Goal: Information Seeking & Learning: Learn about a topic

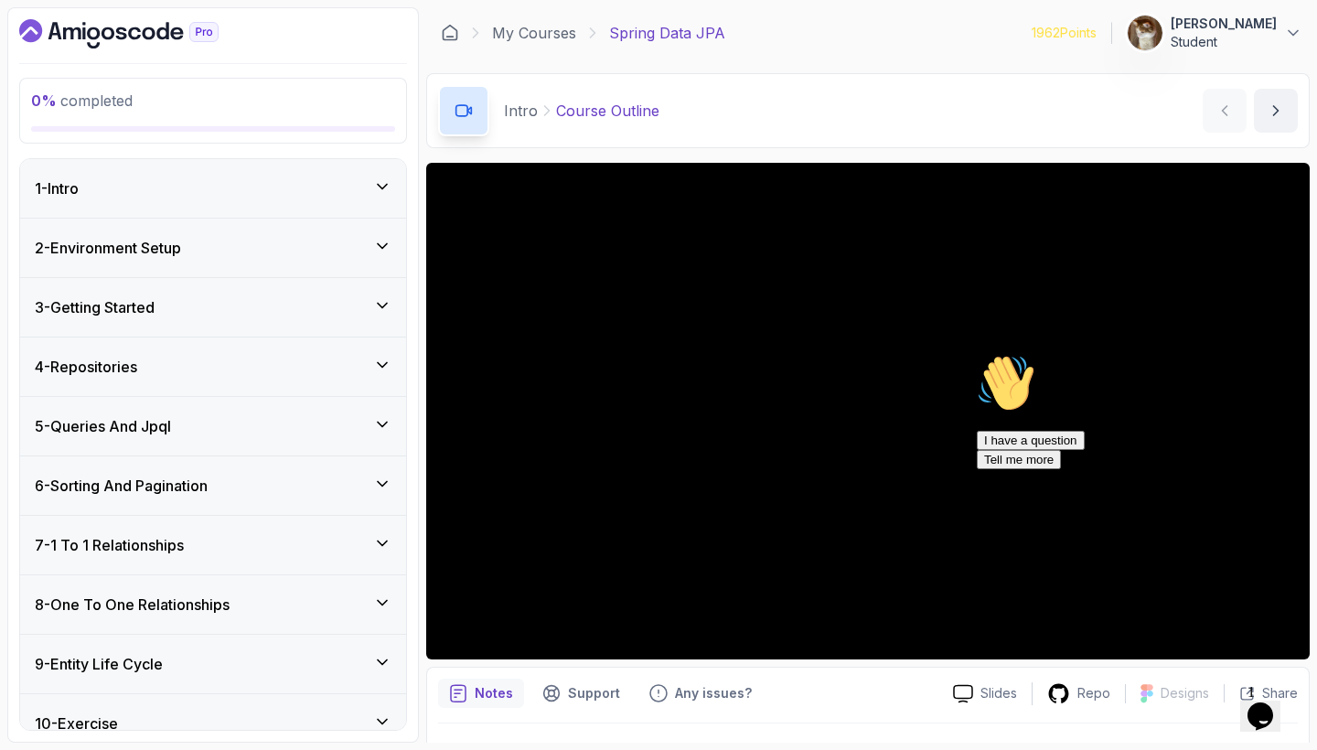
click at [977, 354] on icon "Chat attention grabber" at bounding box center [977, 354] width 0 height 0
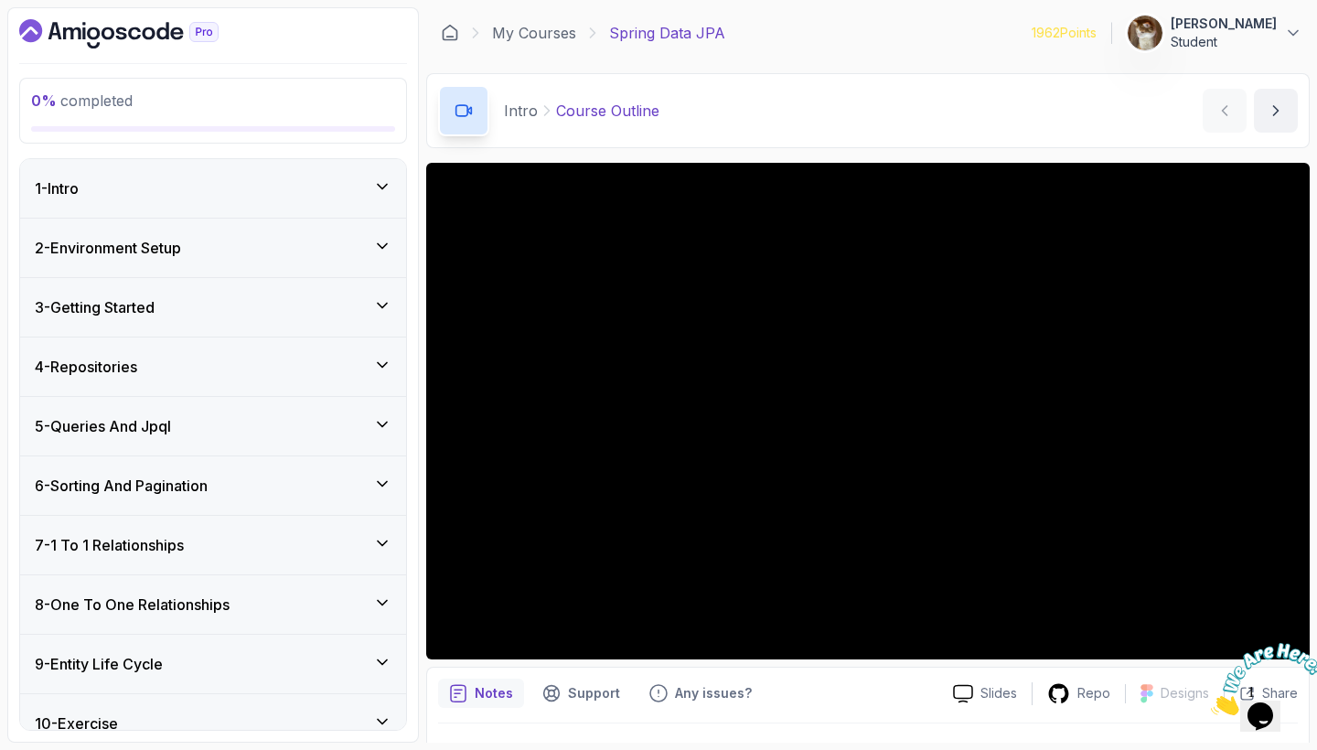
click at [1211, 703] on icon "Close" at bounding box center [1211, 711] width 0 height 16
click at [343, 245] on div "2 - Environment Setup" at bounding box center [213, 248] width 357 height 22
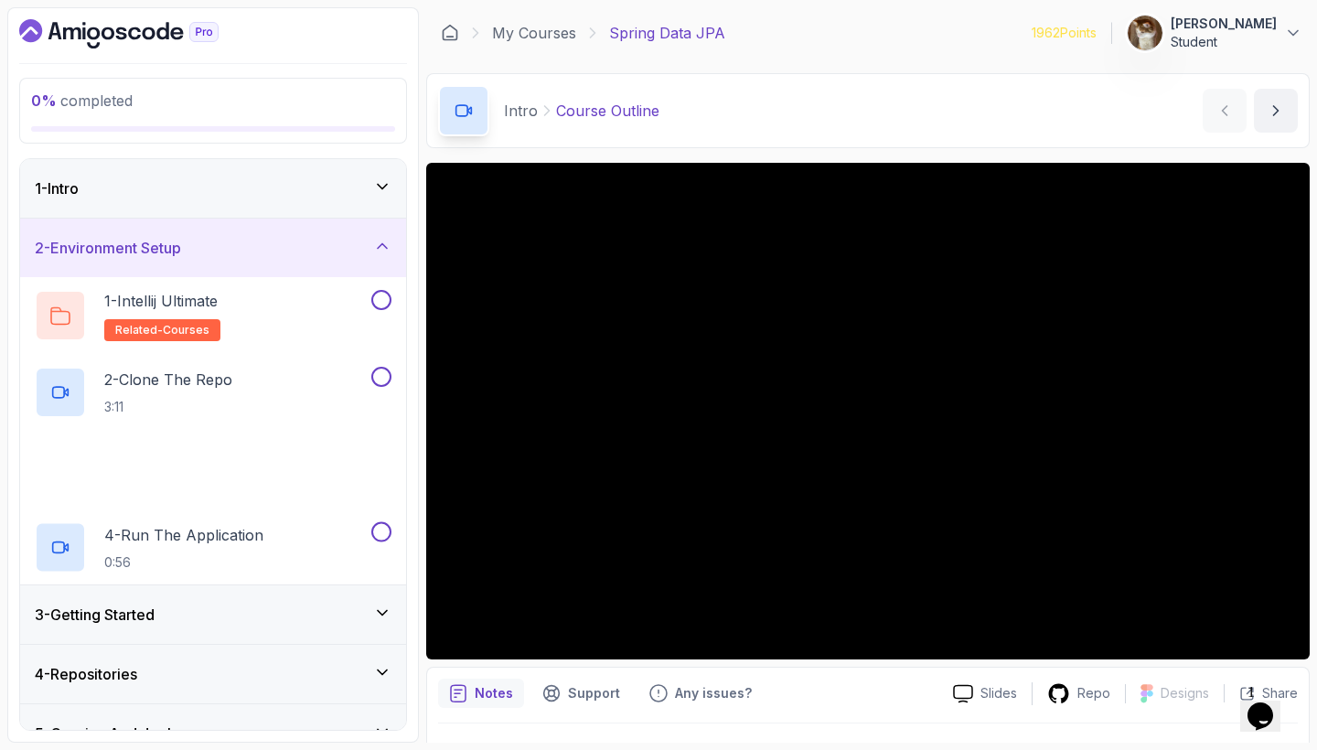
click at [343, 245] on div "2 - Environment Setup" at bounding box center [213, 248] width 357 height 22
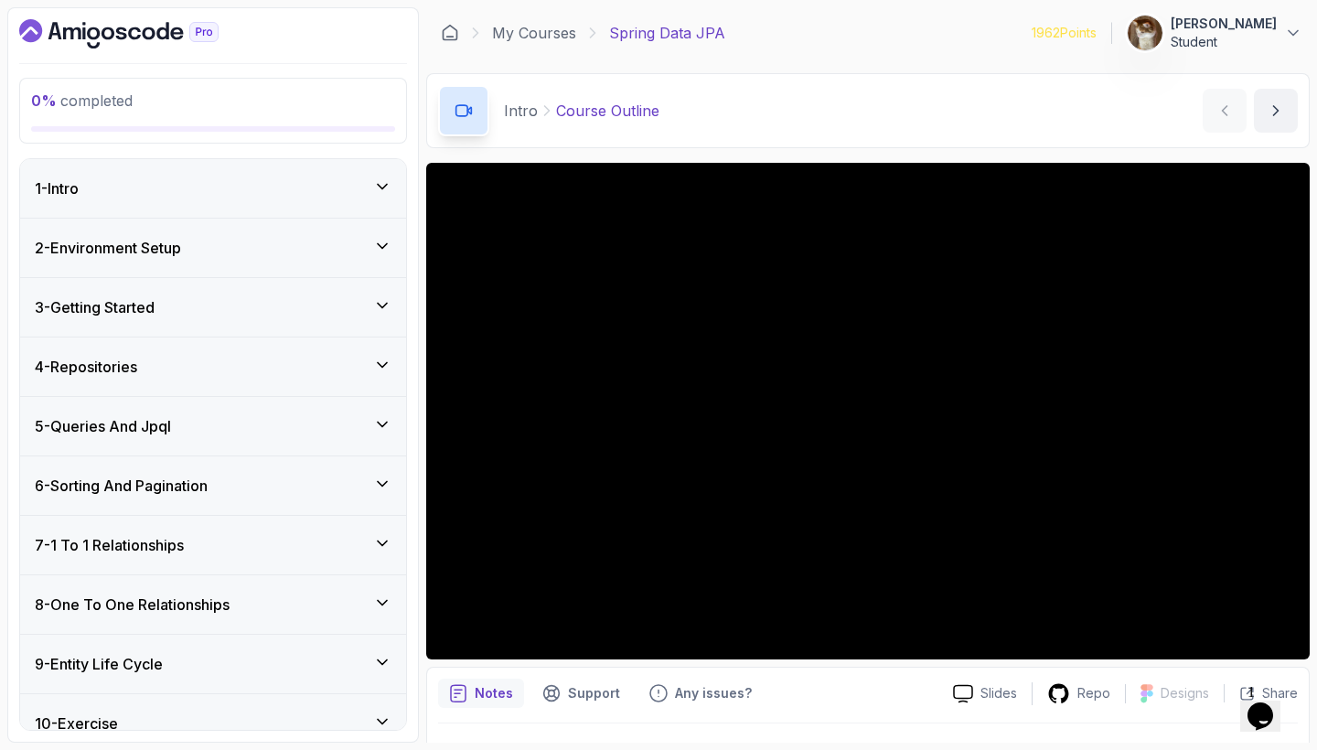
click at [361, 192] on div "1 - Intro" at bounding box center [213, 188] width 357 height 22
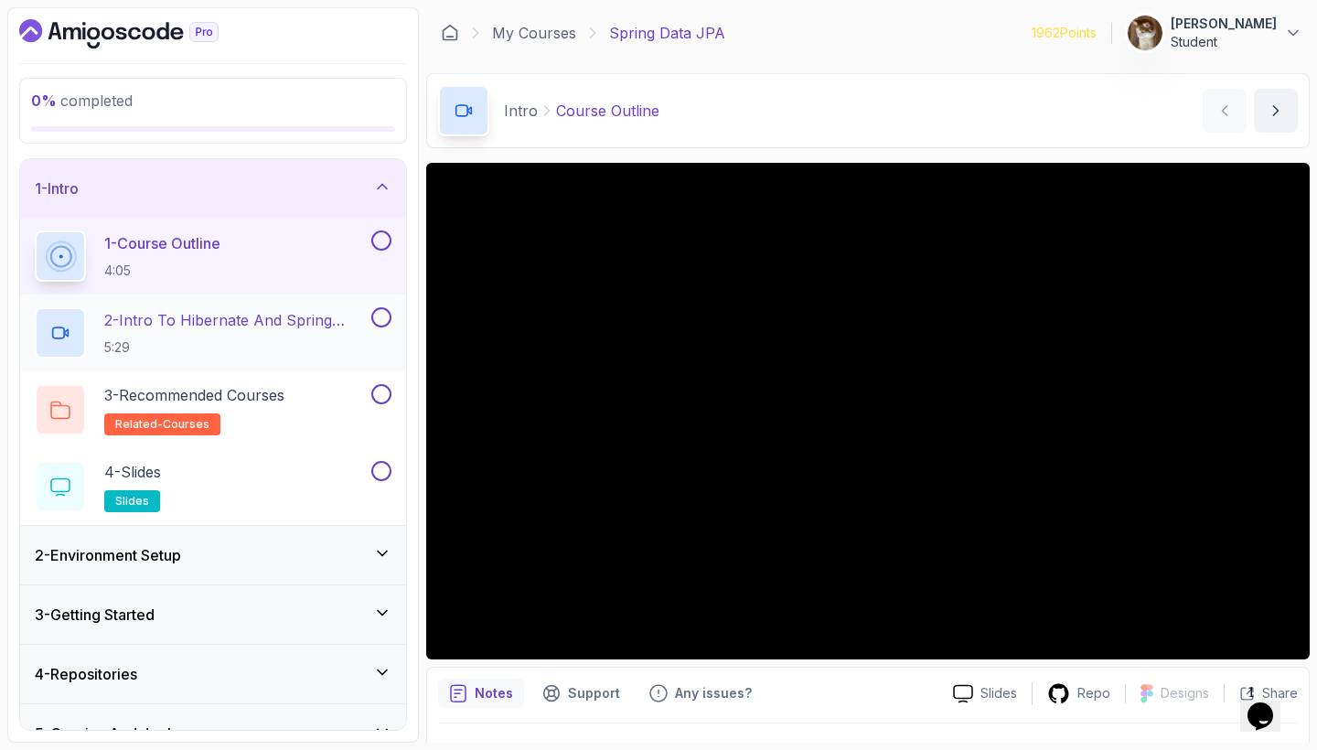
click at [317, 321] on p "2 - Intro To Hibernate And Spring Data Jpa" at bounding box center [235, 320] width 263 height 22
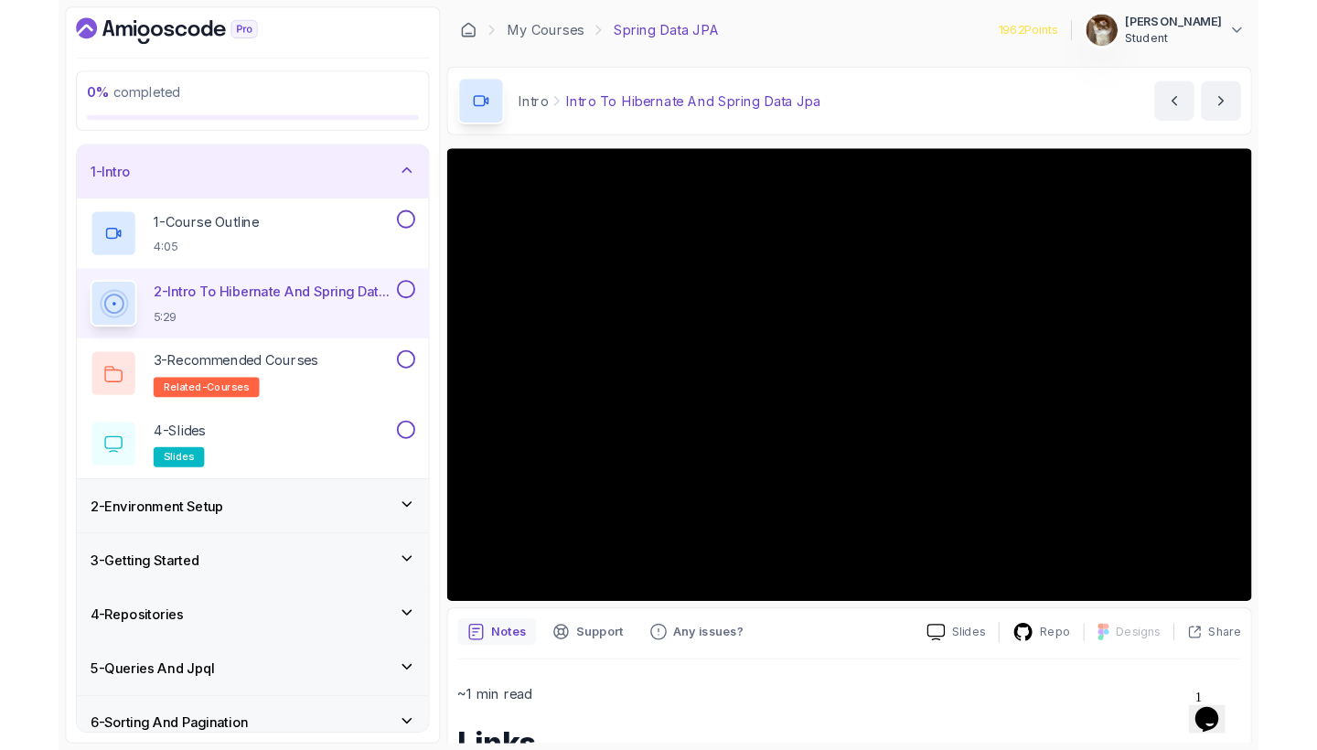
scroll to position [3, 0]
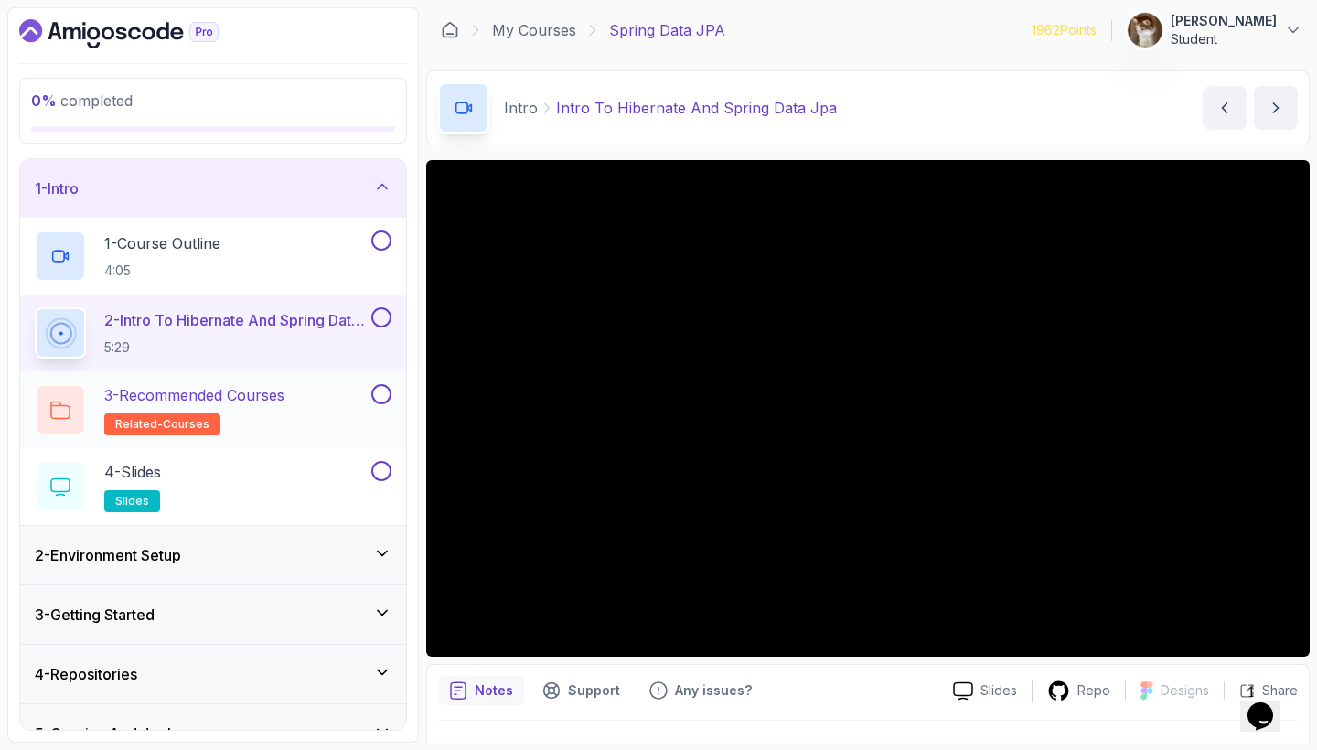
click at [282, 389] on p "3 - Recommended Courses" at bounding box center [194, 395] width 180 height 22
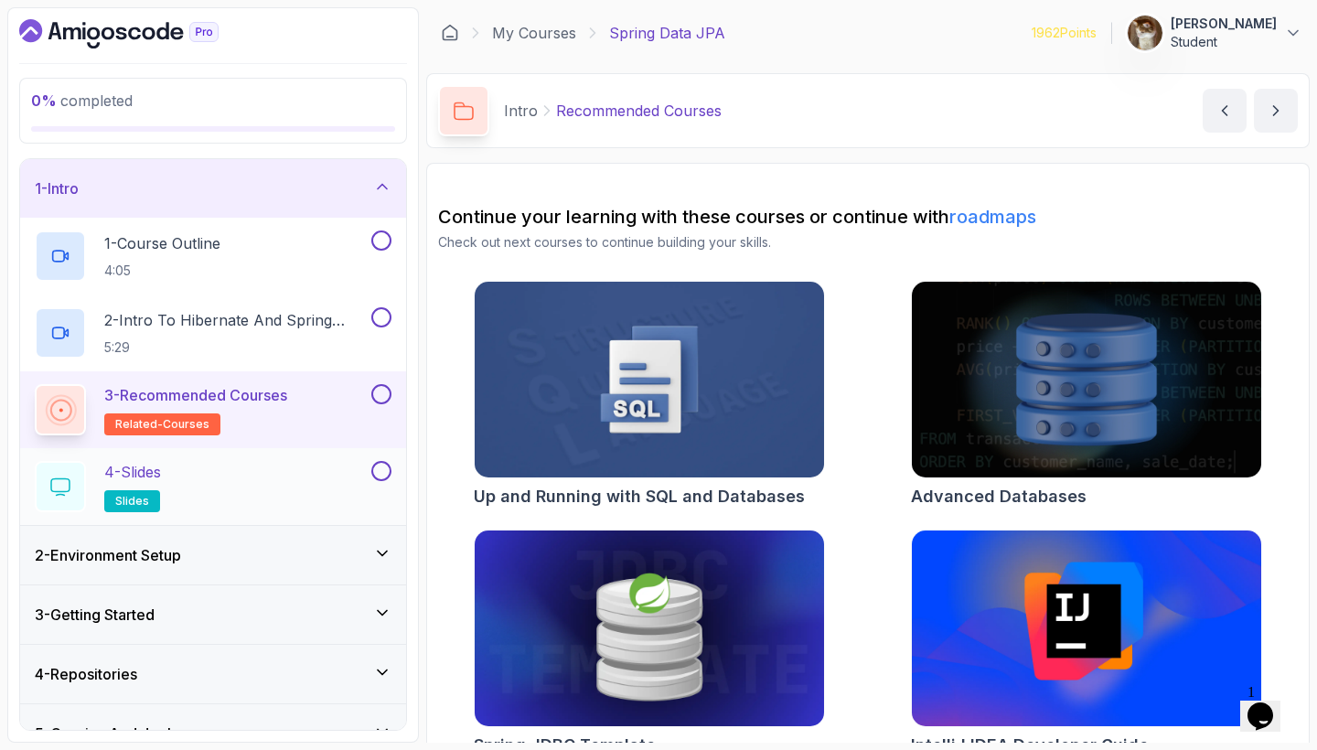
click at [333, 491] on div "4 - Slides slides" at bounding box center [201, 486] width 333 height 51
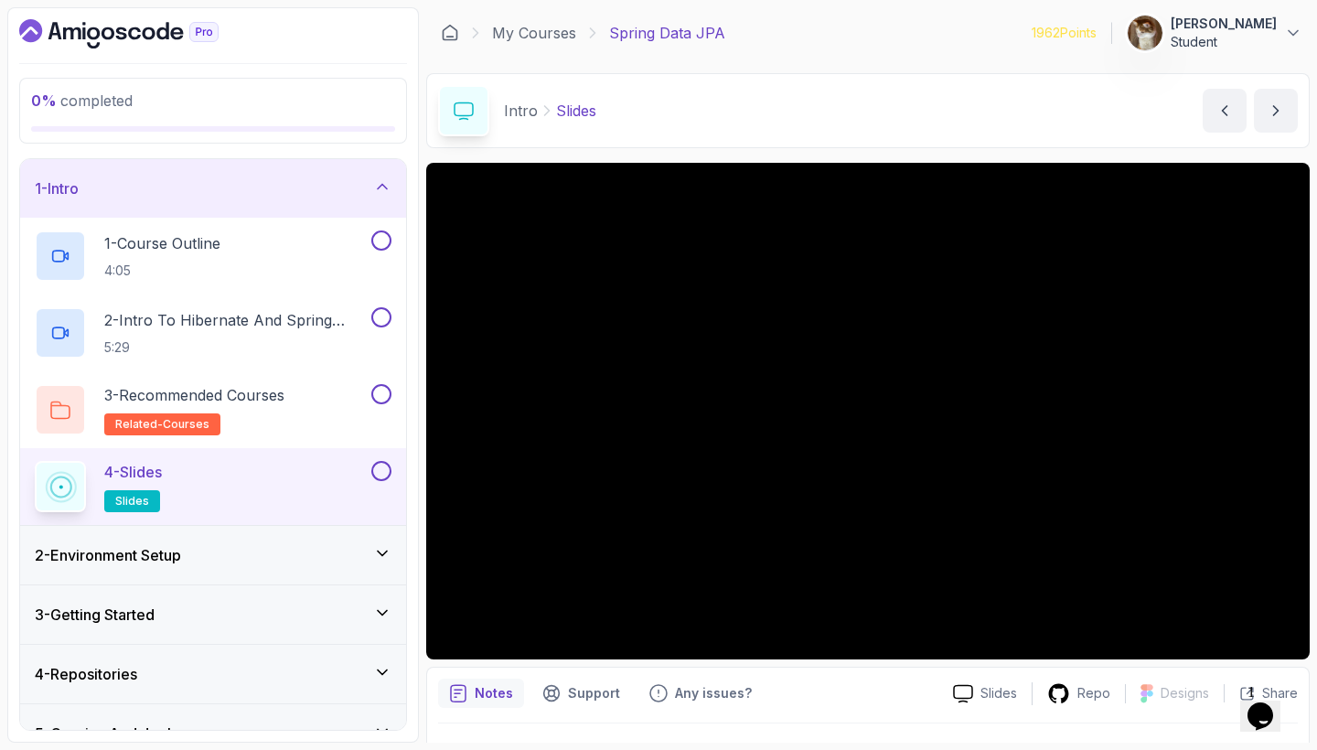
click at [333, 194] on div "1 - Intro" at bounding box center [213, 188] width 357 height 22
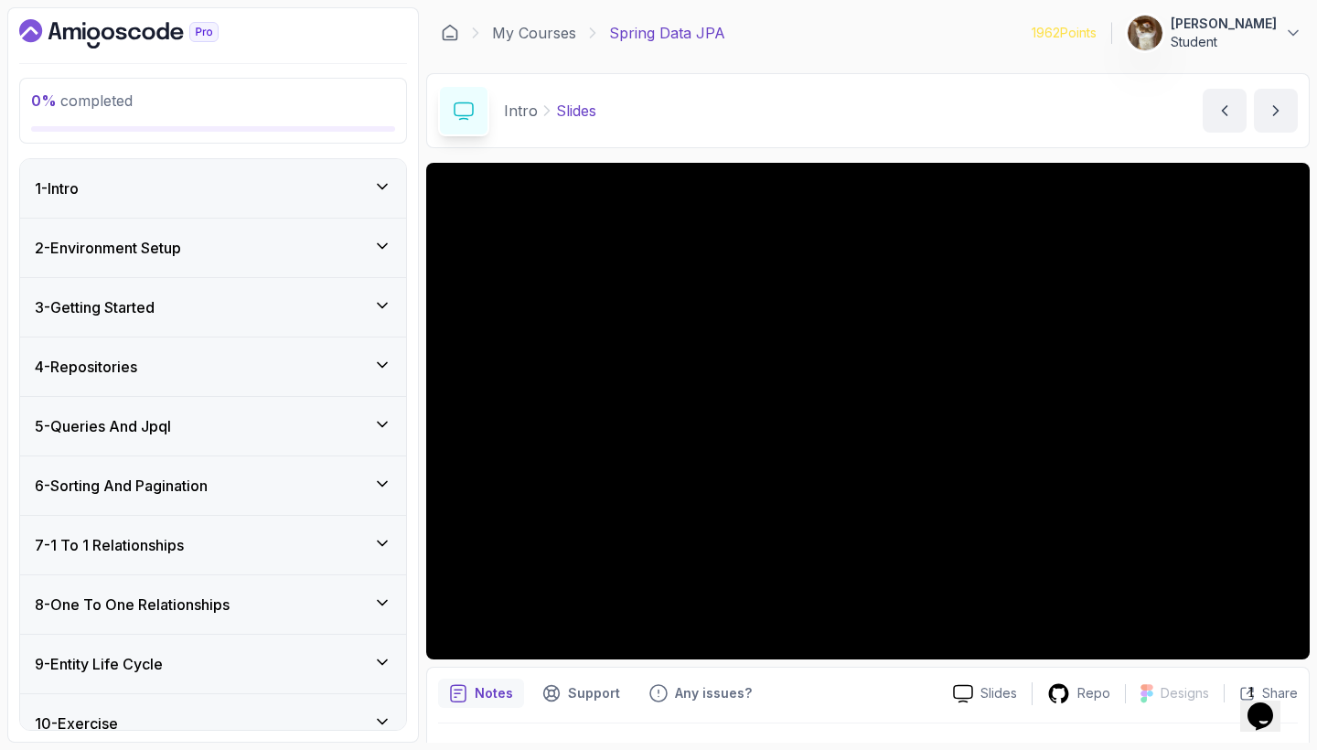
click at [341, 240] on div "2 - Environment Setup" at bounding box center [213, 248] width 357 height 22
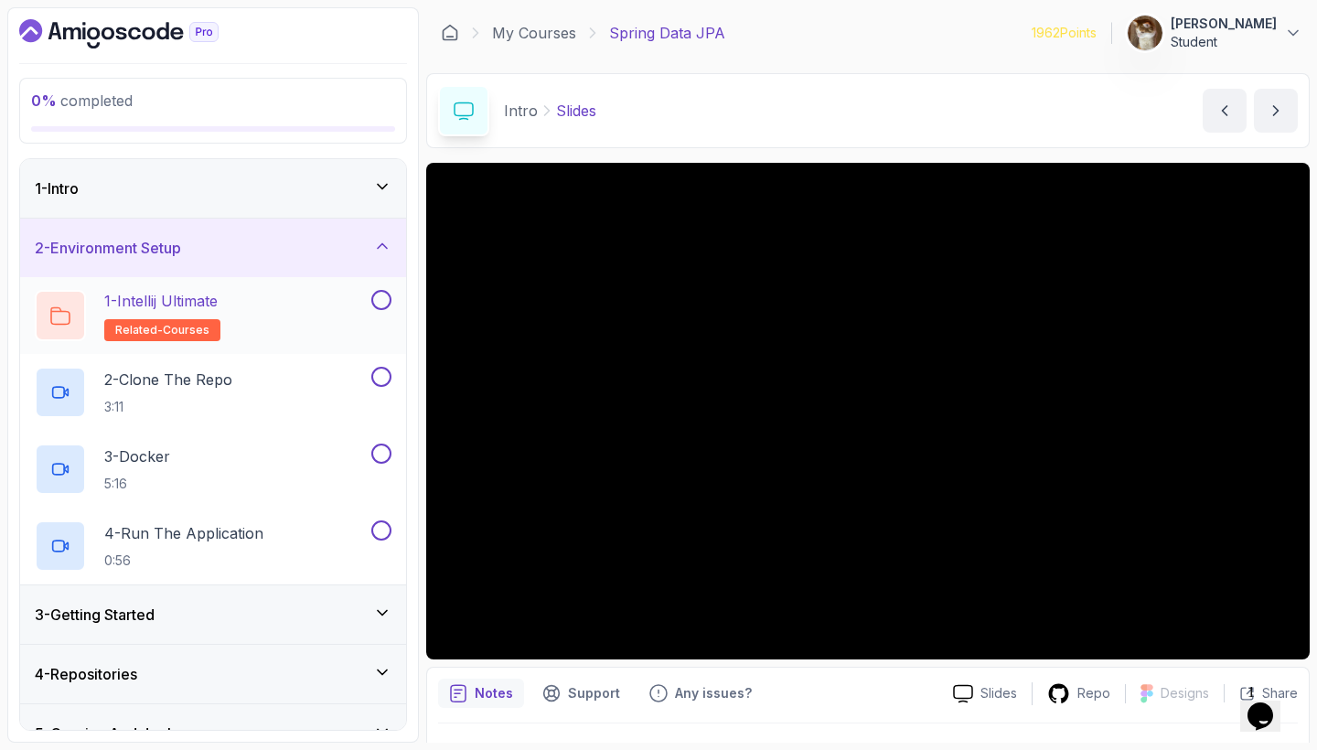
click at [255, 306] on div "1 - Intellij Ultimate related-courses" at bounding box center [201, 315] width 333 height 51
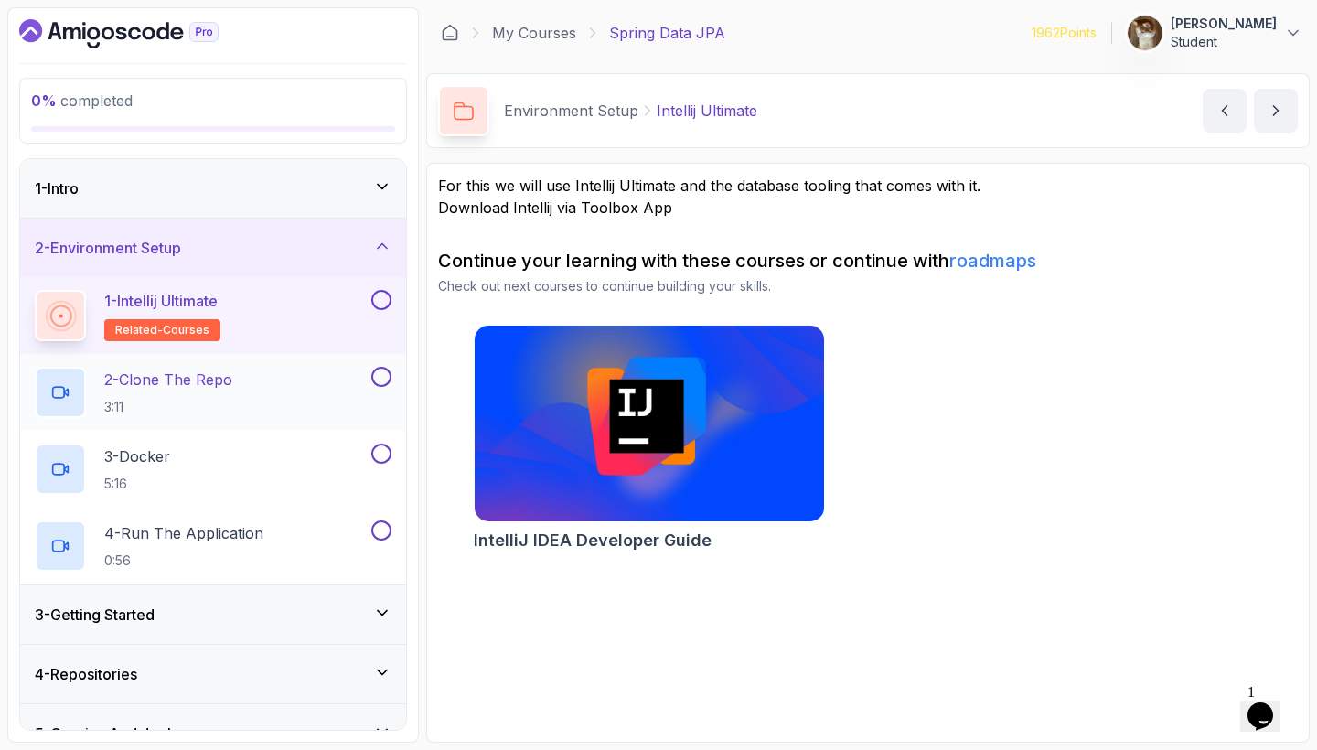
click at [281, 380] on div "2 - Clone The Repo 3:11" at bounding box center [201, 392] width 333 height 51
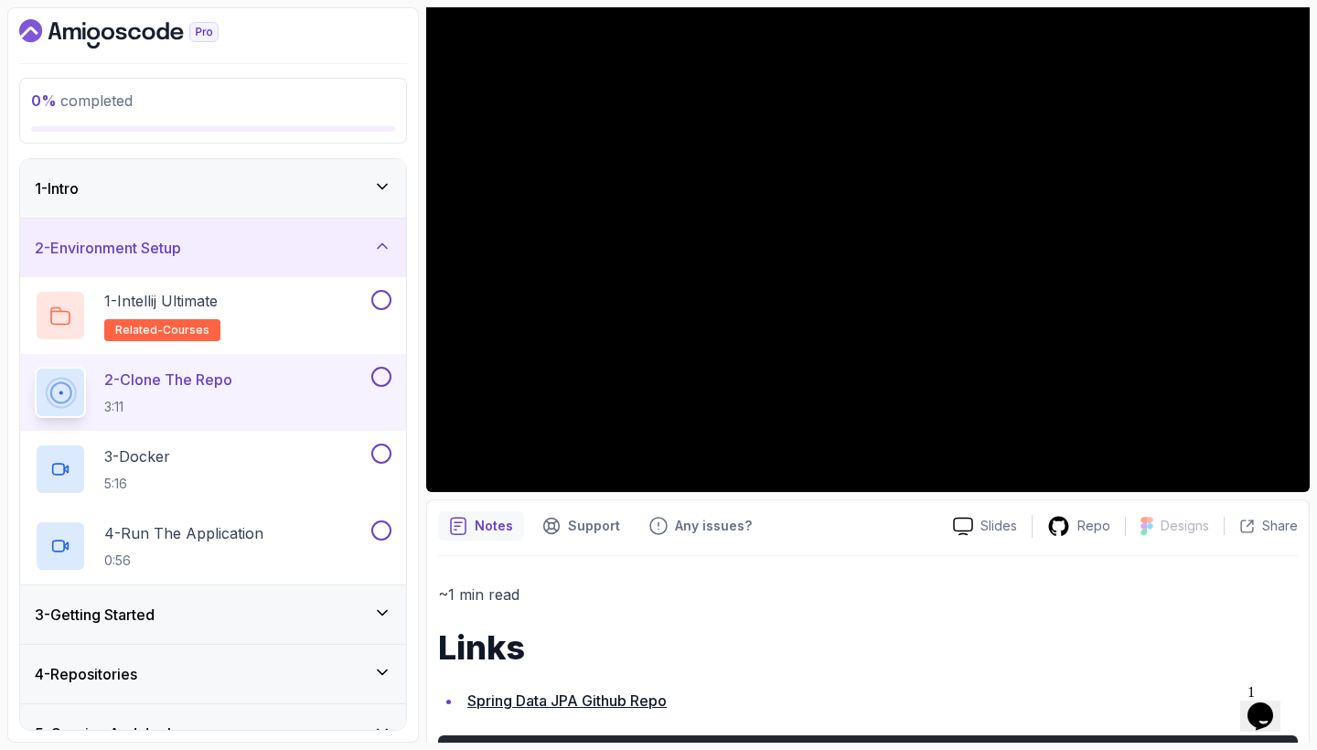
scroll to position [215, 0]
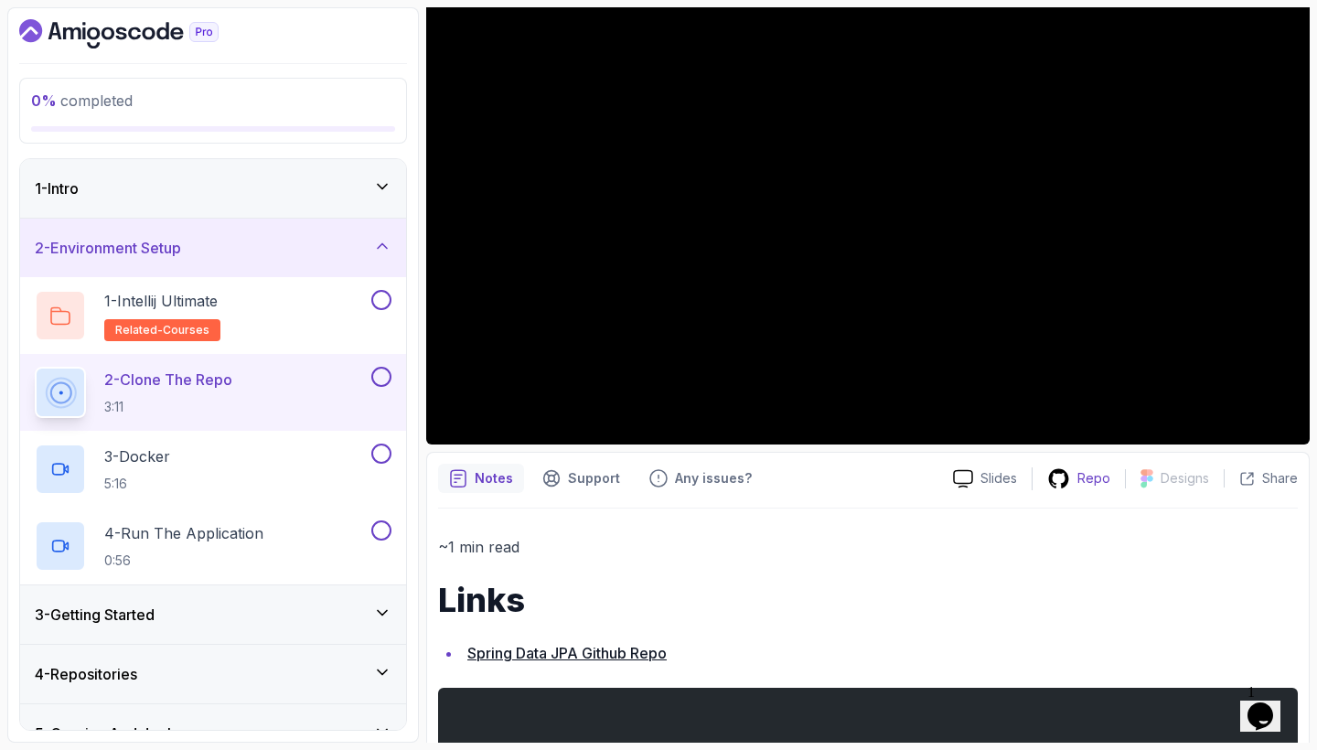
click at [1057, 475] on icon at bounding box center [1059, 479] width 23 height 23
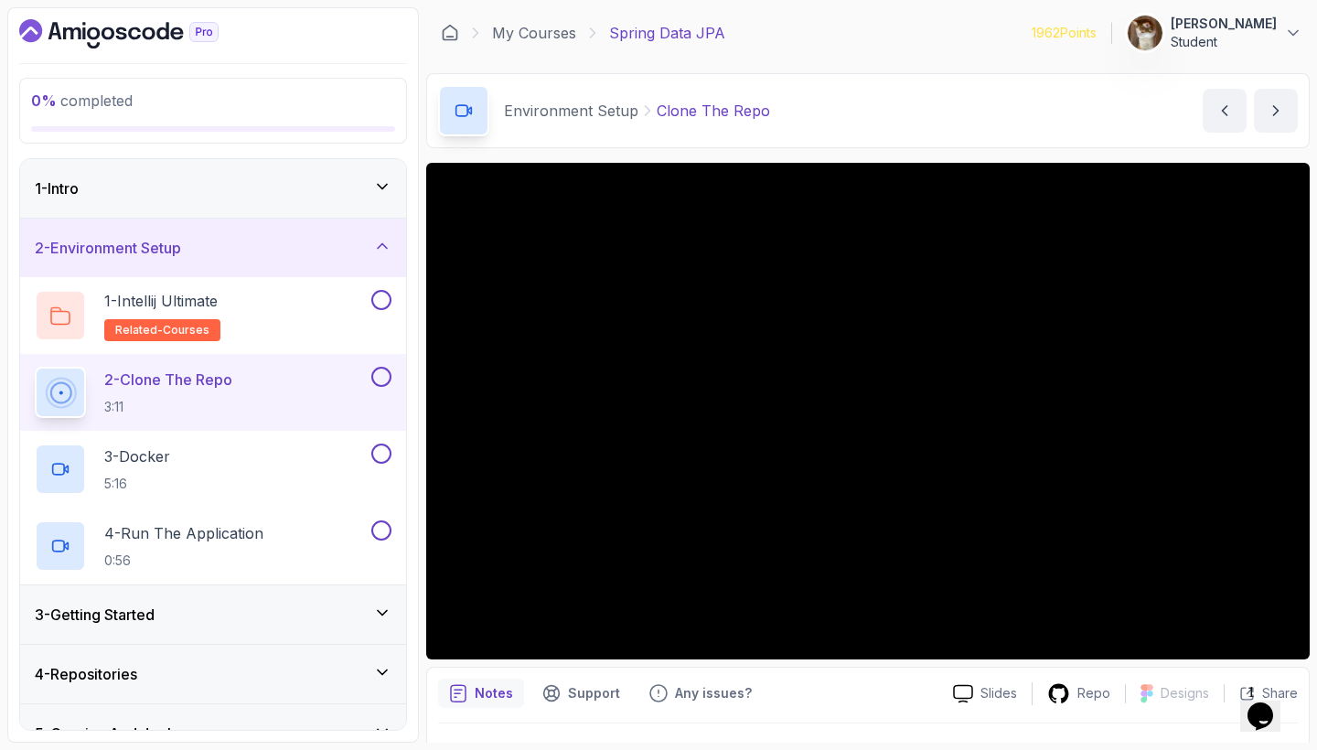
scroll to position [0, 0]
click at [170, 454] on p "3 - Docker" at bounding box center [137, 457] width 66 height 22
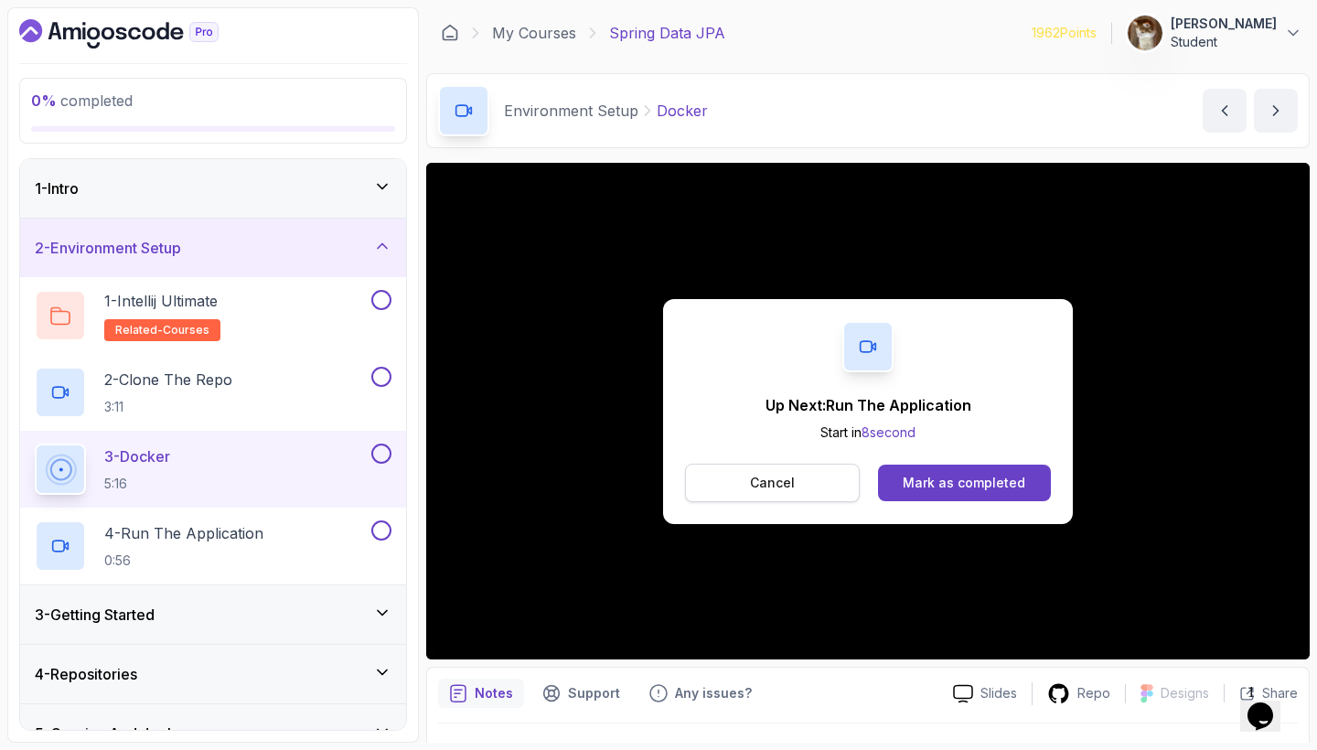
click at [768, 478] on p "Cancel" at bounding box center [772, 483] width 45 height 18
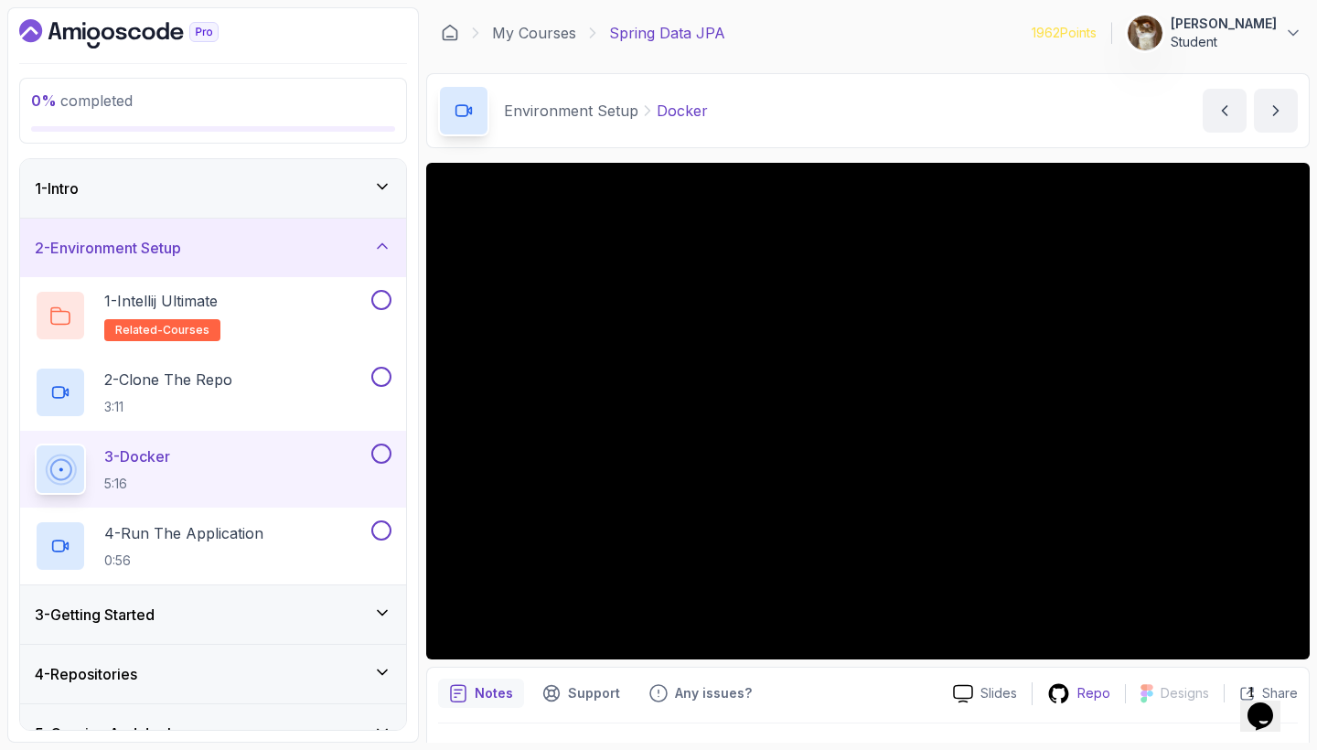
click at [1080, 694] on p "Repo" at bounding box center [1094, 693] width 33 height 18
click at [1090, 693] on p "Repo" at bounding box center [1094, 693] width 33 height 18
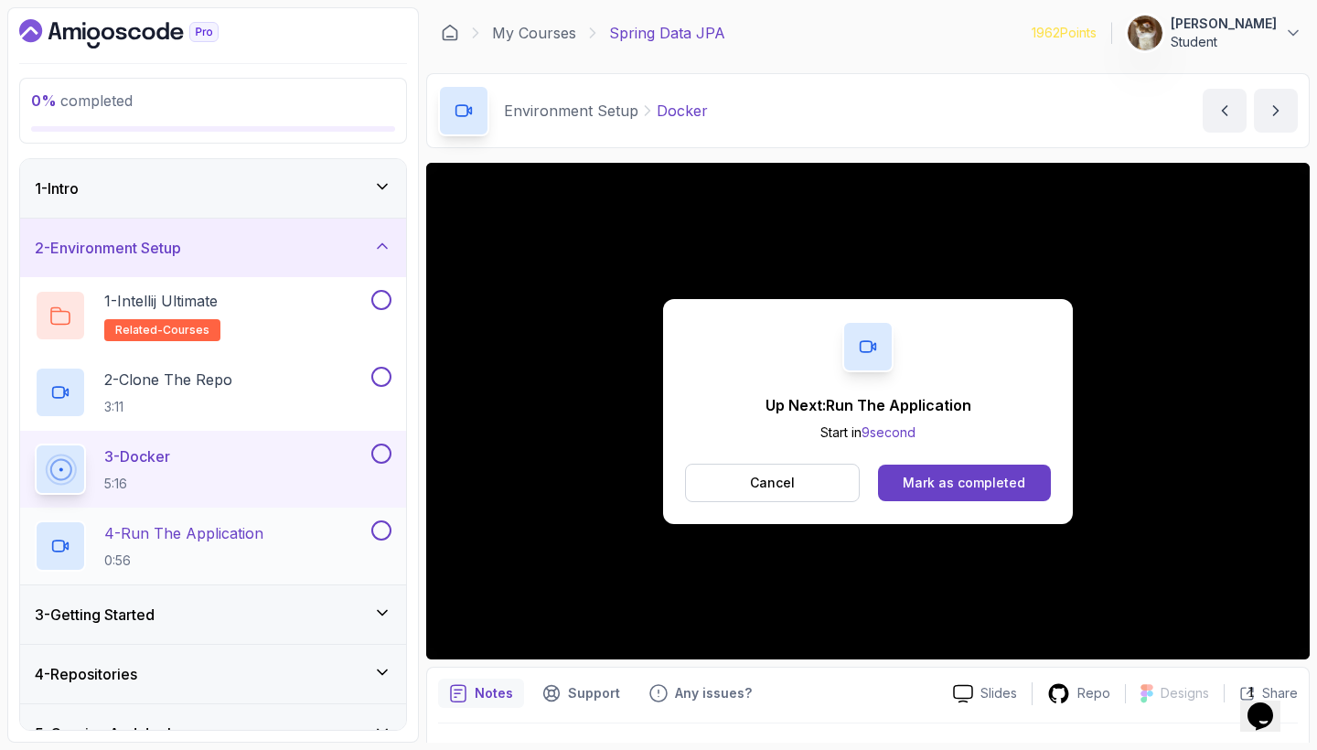
click at [189, 544] on p "4 - Run The Application" at bounding box center [183, 533] width 159 height 22
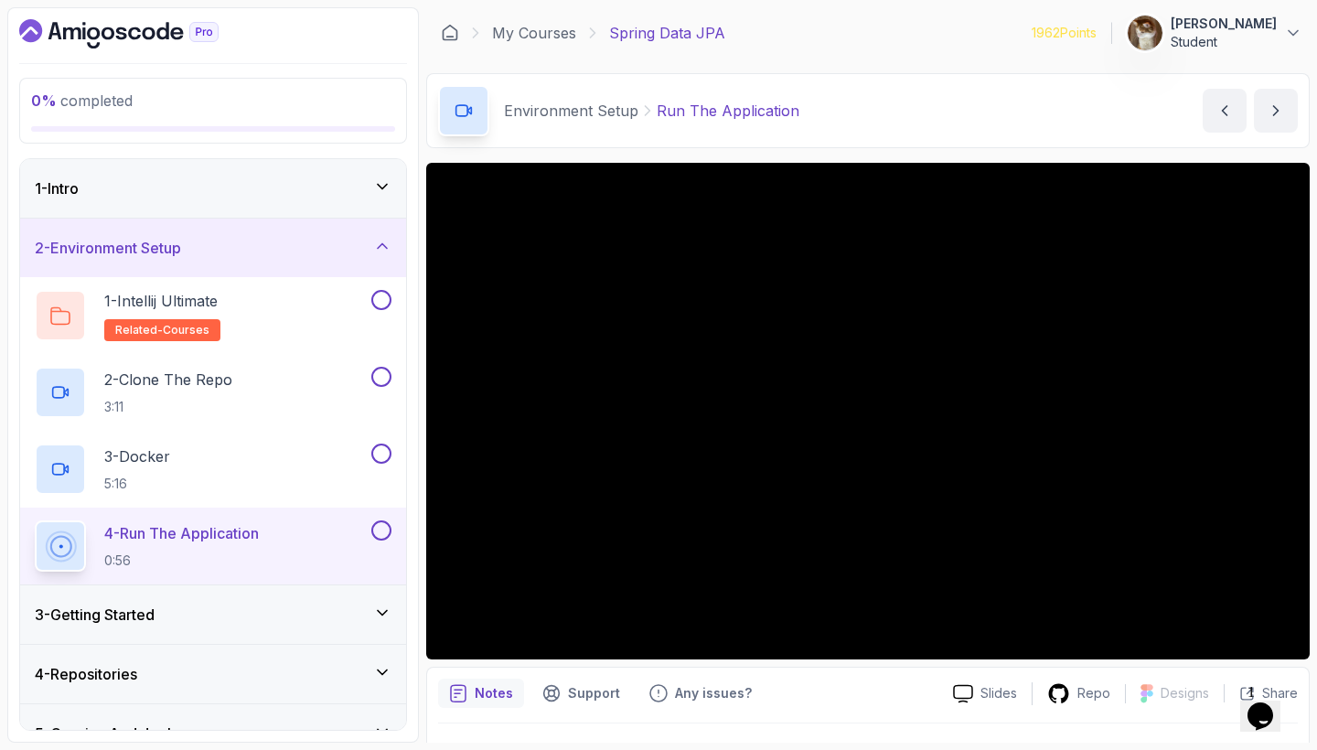
click at [371, 242] on div "2 - Environment Setup" at bounding box center [213, 248] width 357 height 22
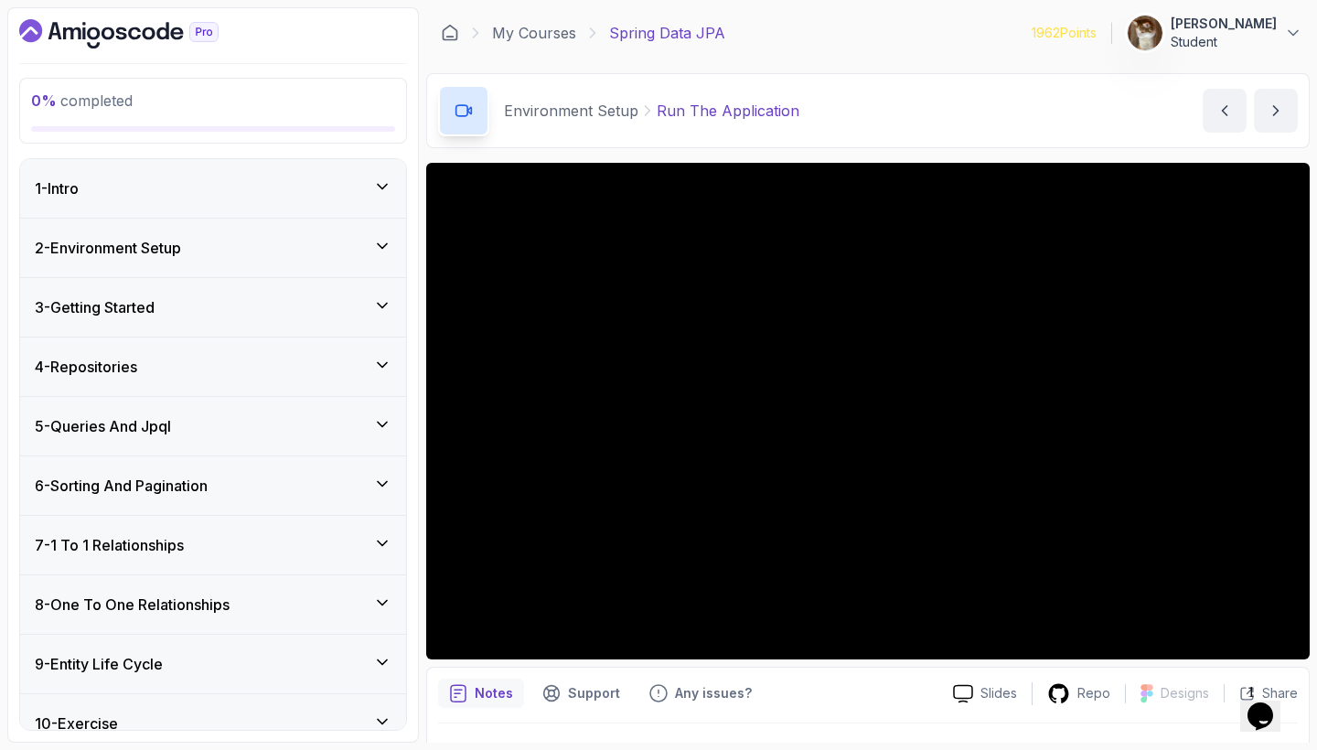
click at [367, 291] on div "3 - Getting Started" at bounding box center [213, 307] width 386 height 59
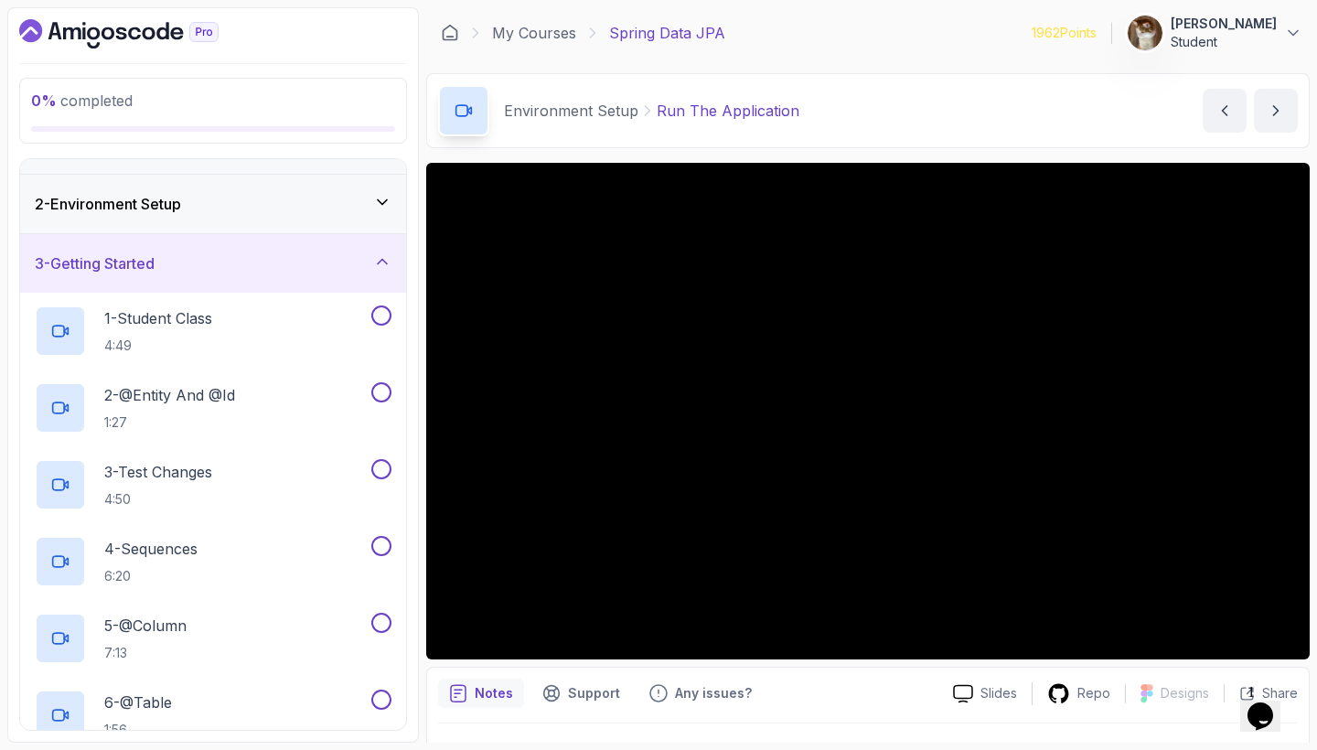
scroll to position [44, 0]
click at [385, 270] on icon at bounding box center [382, 262] width 18 height 18
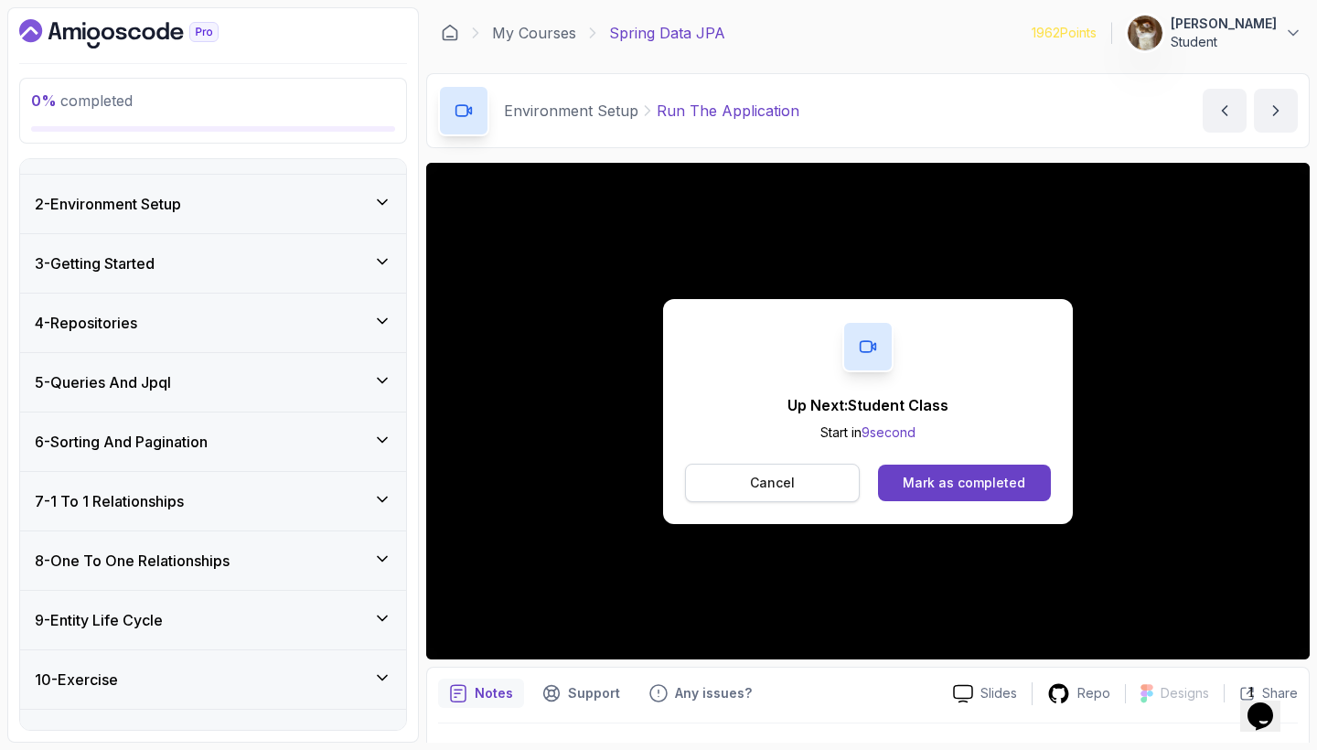
click at [789, 487] on p "Cancel" at bounding box center [772, 483] width 45 height 18
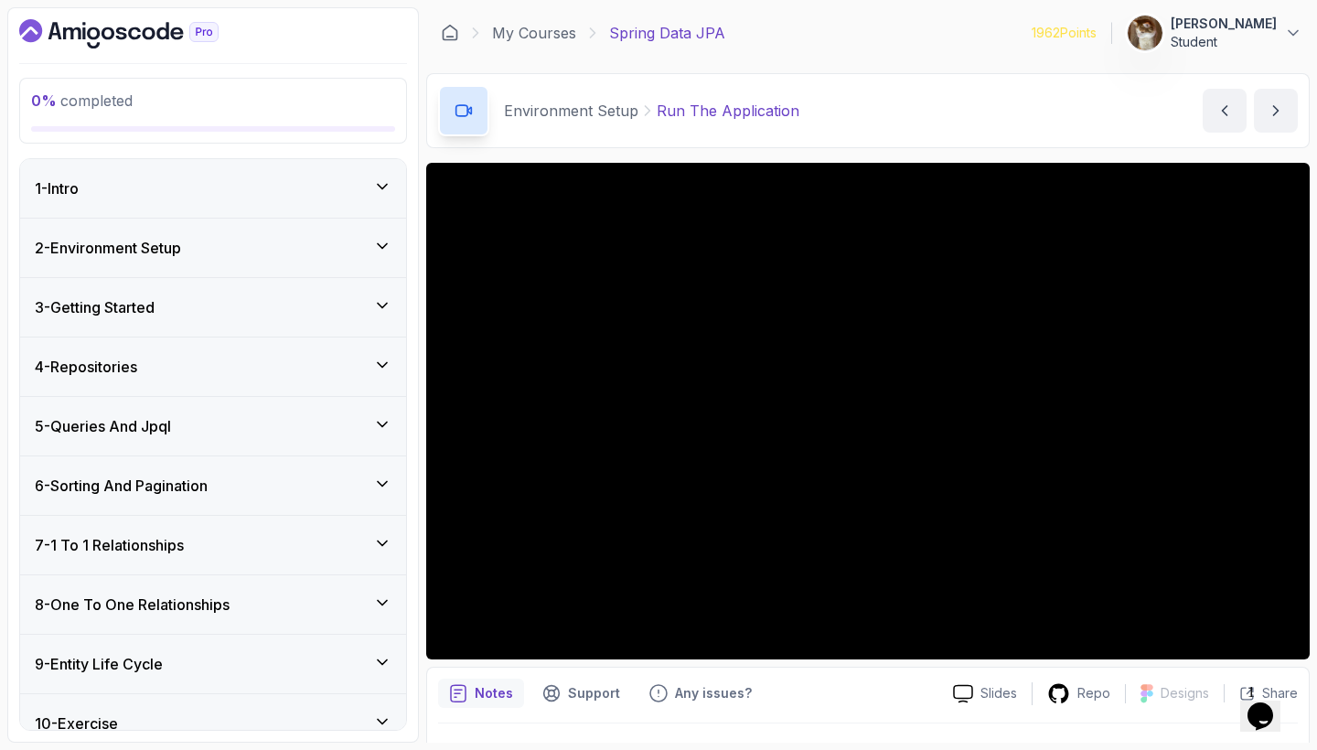
scroll to position [0, 0]
click at [378, 300] on icon at bounding box center [382, 305] width 18 height 18
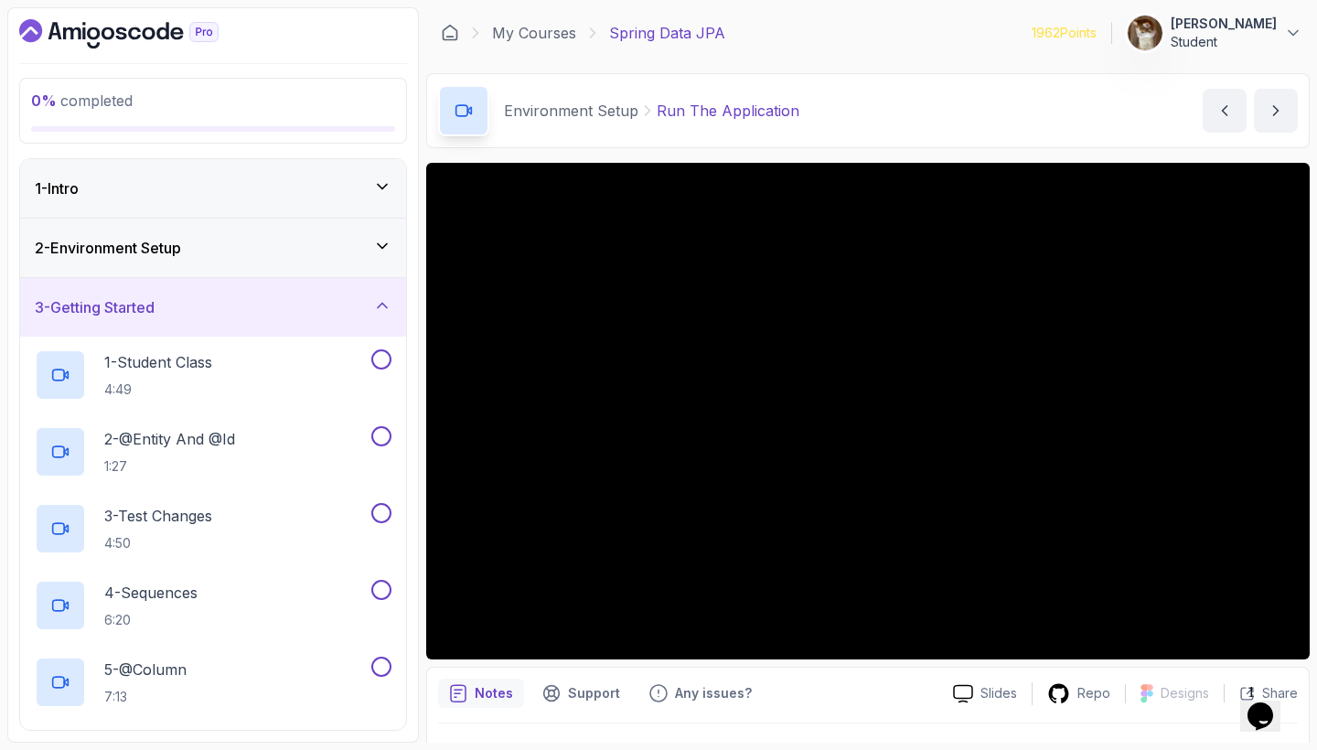
click at [381, 260] on div "2 - Environment Setup" at bounding box center [213, 248] width 386 height 59
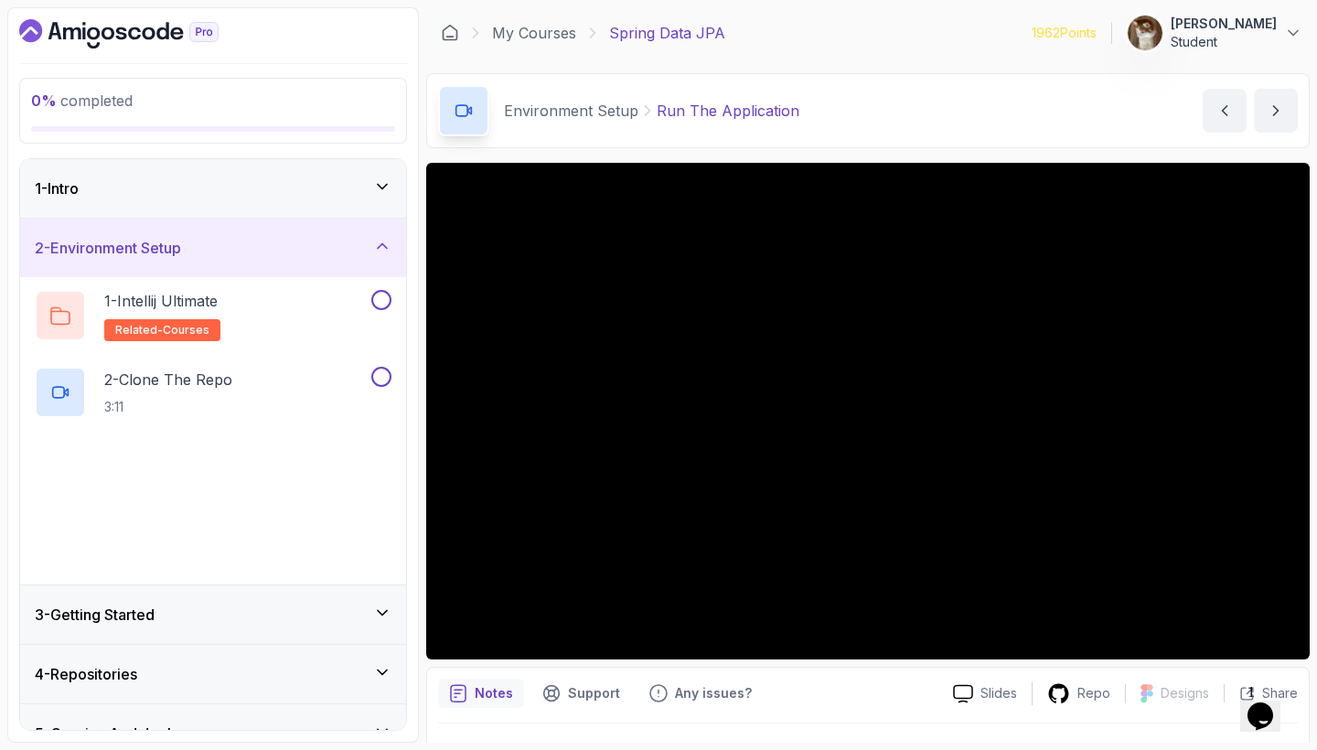
click at [380, 254] on icon at bounding box center [382, 246] width 18 height 18
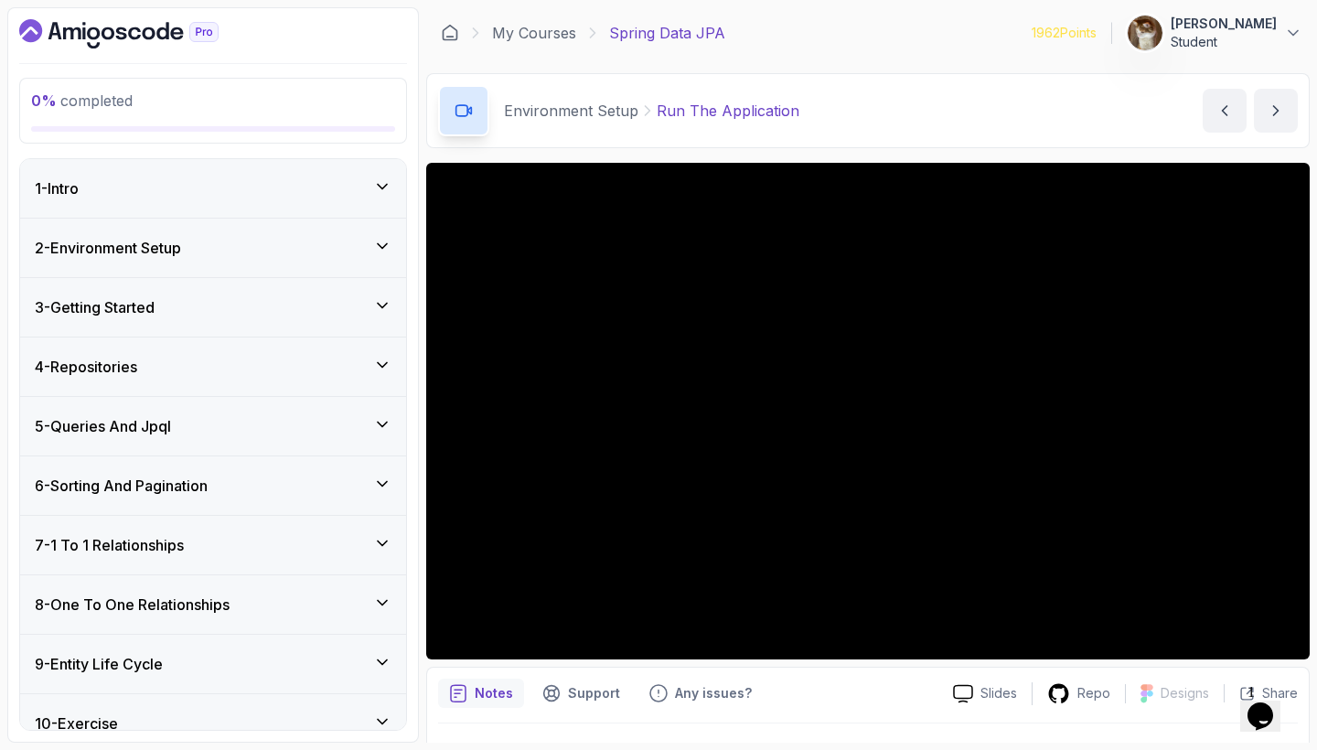
click at [378, 306] on icon at bounding box center [382, 305] width 18 height 18
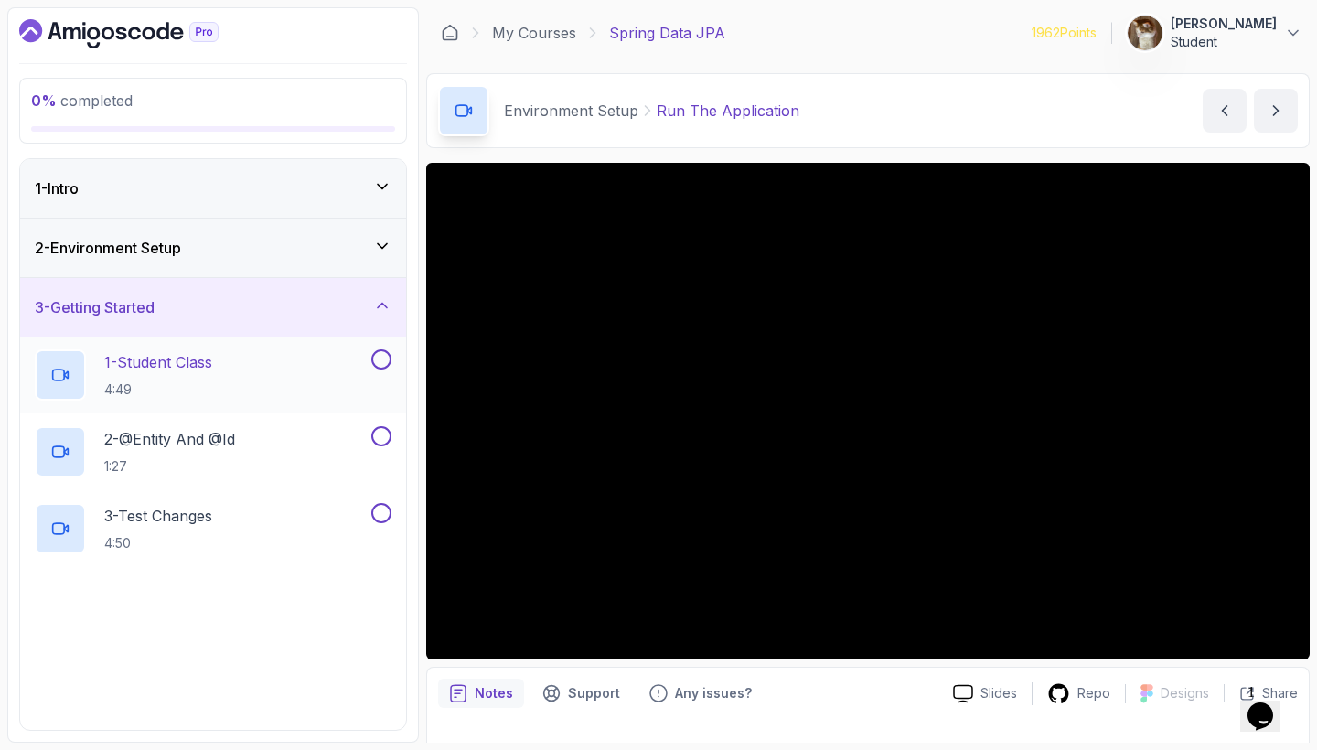
click at [291, 345] on div "1 - Student Class 4:49" at bounding box center [213, 375] width 386 height 77
click at [294, 365] on div "1 - Student Class 4:49" at bounding box center [201, 374] width 333 height 51
click at [181, 374] on h2 "1 - Student Class 4:49" at bounding box center [158, 375] width 108 height 48
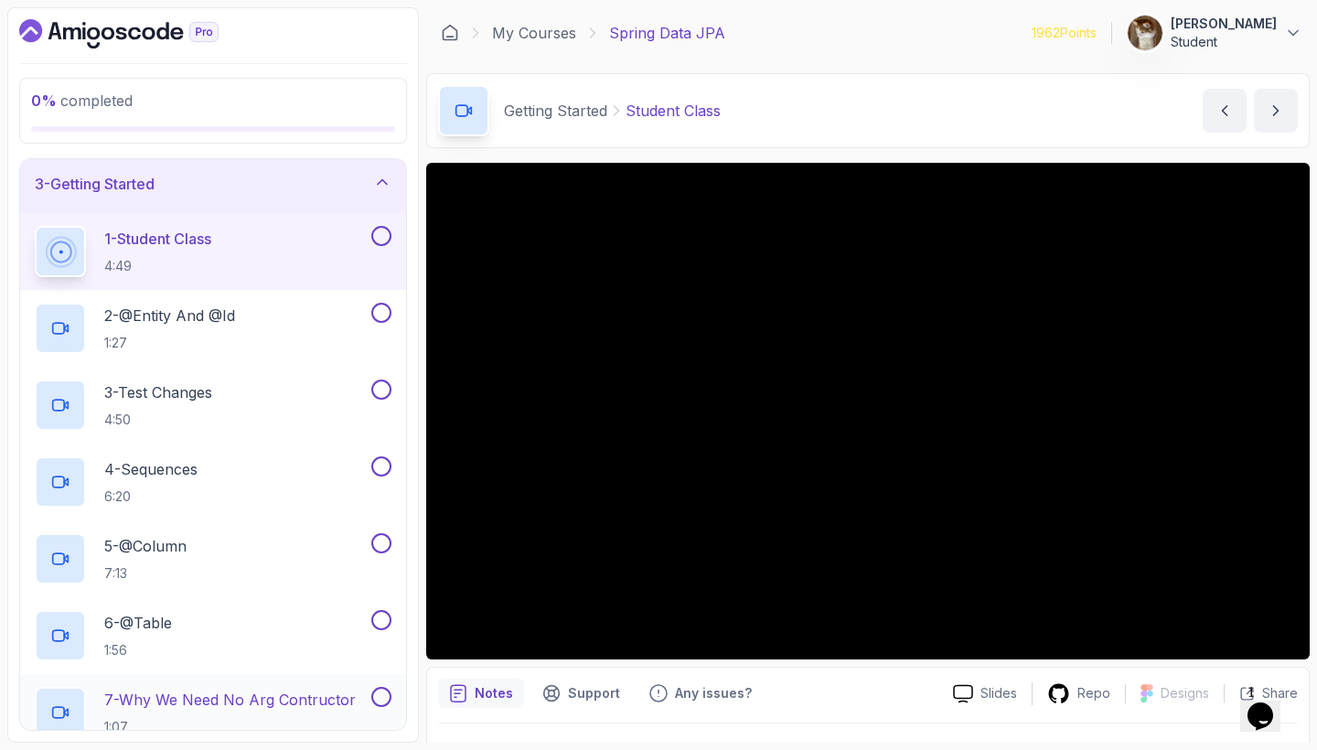
scroll to position [127, 0]
